Goal: Find specific page/section: Find specific page/section

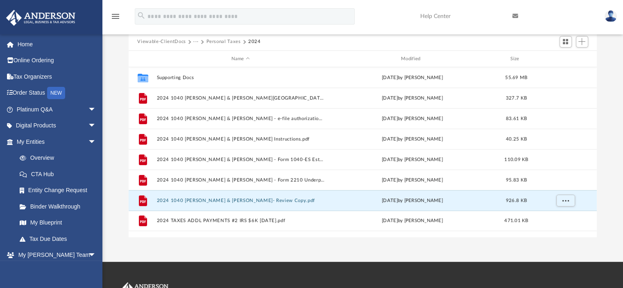
scroll to position [180, 462]
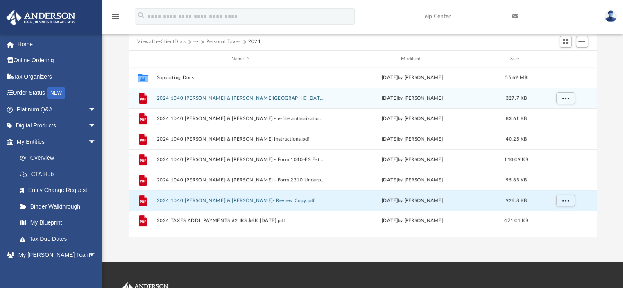
click at [201, 96] on button "2024 1040 Lange, Barry & Hawes, Sandy (OH Cities) Print, Sign, Mail.pdf" at bounding box center [240, 97] width 168 height 5
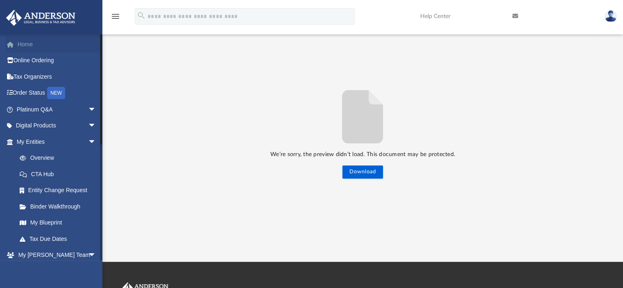
click at [25, 43] on link "Home" at bounding box center [57, 44] width 103 height 16
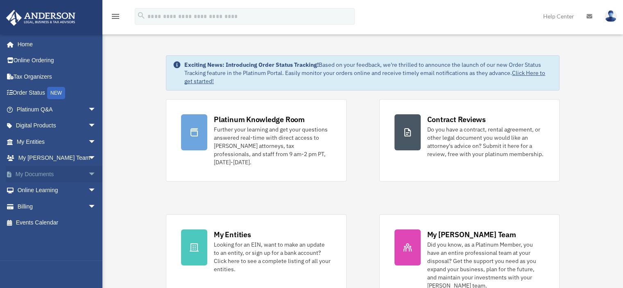
click at [44, 172] on link "My Documents arrow_drop_down" at bounding box center [57, 174] width 103 height 16
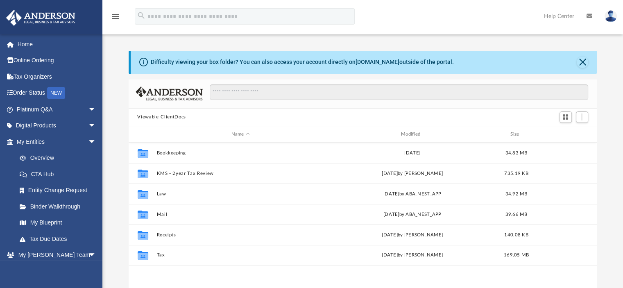
scroll to position [41, 0]
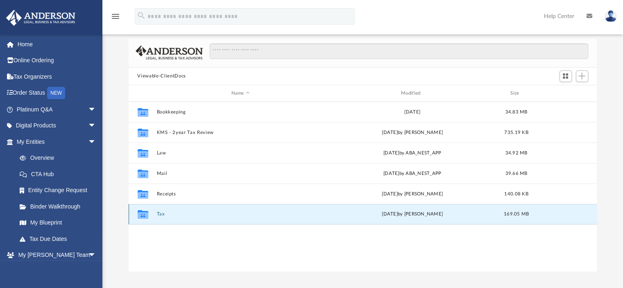
click at [159, 214] on button "Tax" at bounding box center [240, 214] width 168 height 5
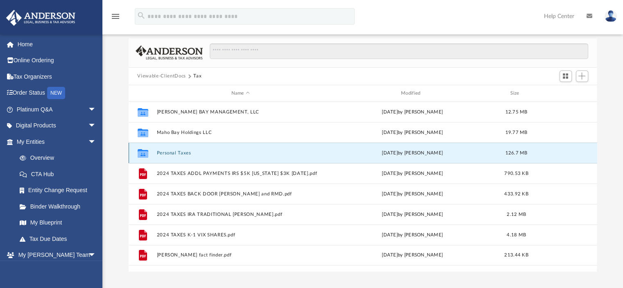
click at [175, 152] on button "Personal Taxes" at bounding box center [240, 152] width 168 height 5
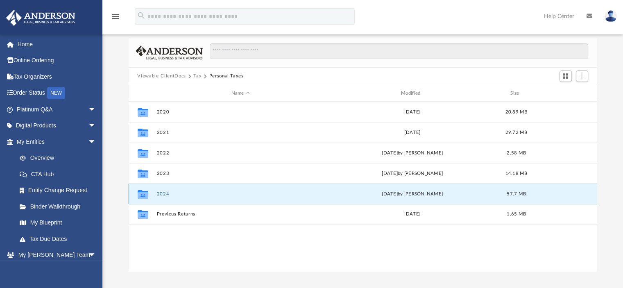
click at [164, 191] on button "2024" at bounding box center [240, 193] width 168 height 5
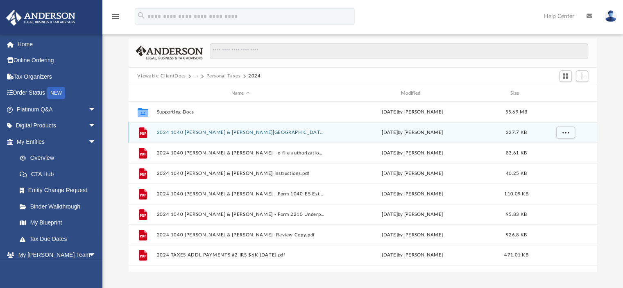
click at [177, 131] on button "2024 1040 [PERSON_NAME] & [PERSON_NAME][GEOGRAPHIC_DATA] ([GEOGRAPHIC_DATA] Cit…" at bounding box center [240, 132] width 168 height 5
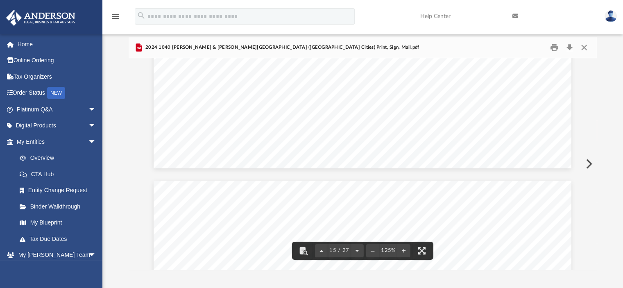
scroll to position [7974, 0]
drag, startPoint x: 595, startPoint y: 170, endPoint x: 598, endPoint y: 101, distance: 69.3
click at [598, 101] on div "Difficulty viewing your box folder? You can also access your account directly o…" at bounding box center [362, 139] width 521 height 262
drag, startPoint x: 593, startPoint y: 172, endPoint x: 592, endPoint y: 142, distance: 29.9
click at [592, 142] on div "495754 [DATE] 0204 2024 Name(s) as shown on Page 1 Primary Social Security Numb…" at bounding box center [363, 163] width 469 height 211
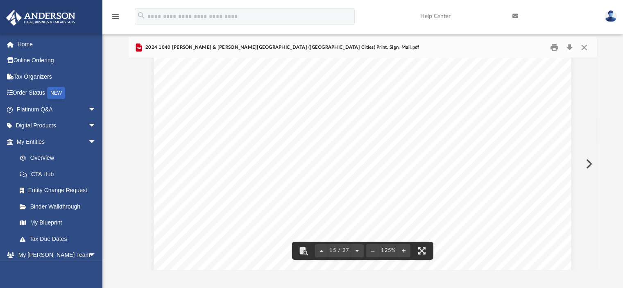
drag, startPoint x: 594, startPoint y: 172, endPoint x: 592, endPoint y: 138, distance: 33.7
click at [595, 144] on div "495754 [DATE] 0204 2024 Name(s) as shown on Page 1 Primary Social Security Numb…" at bounding box center [363, 163] width 469 height 211
drag, startPoint x: 593, startPoint y: 156, endPoint x: 595, endPoint y: 119, distance: 37.7
click at [595, 119] on div "Total number of vacation, holiday, sick, & PTO days during the entire year (mus…" at bounding box center [363, 163] width 469 height 211
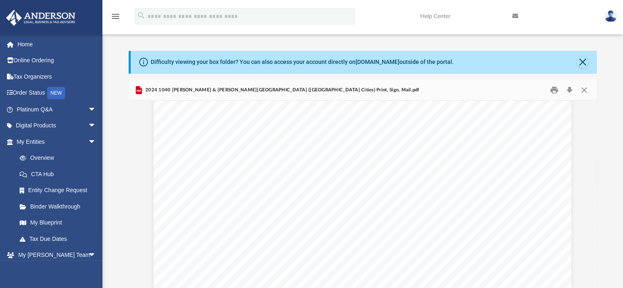
scroll to position [5325, 0]
